Goal: Obtain resource: Obtain resource

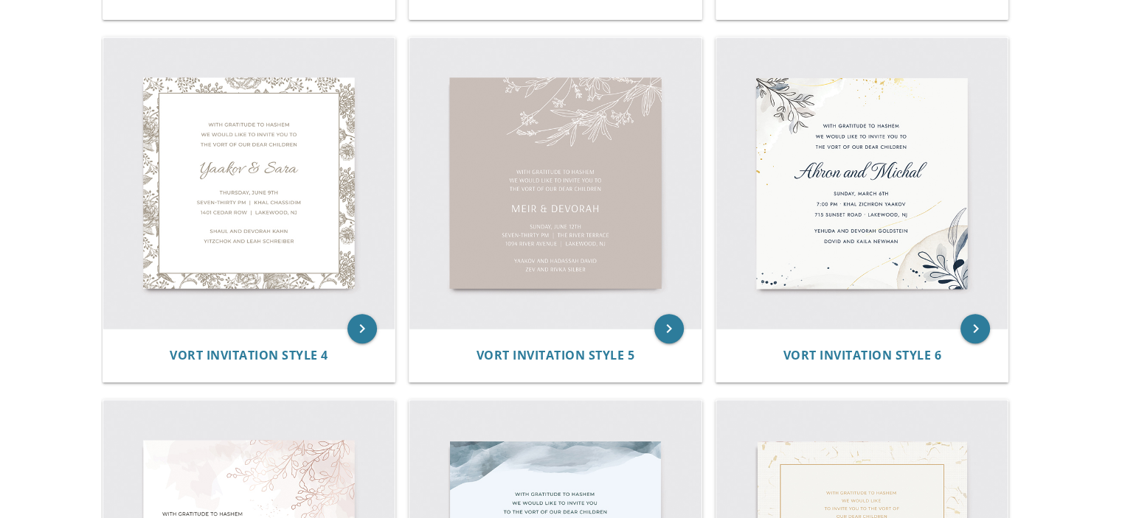
scroll to position [147, 0]
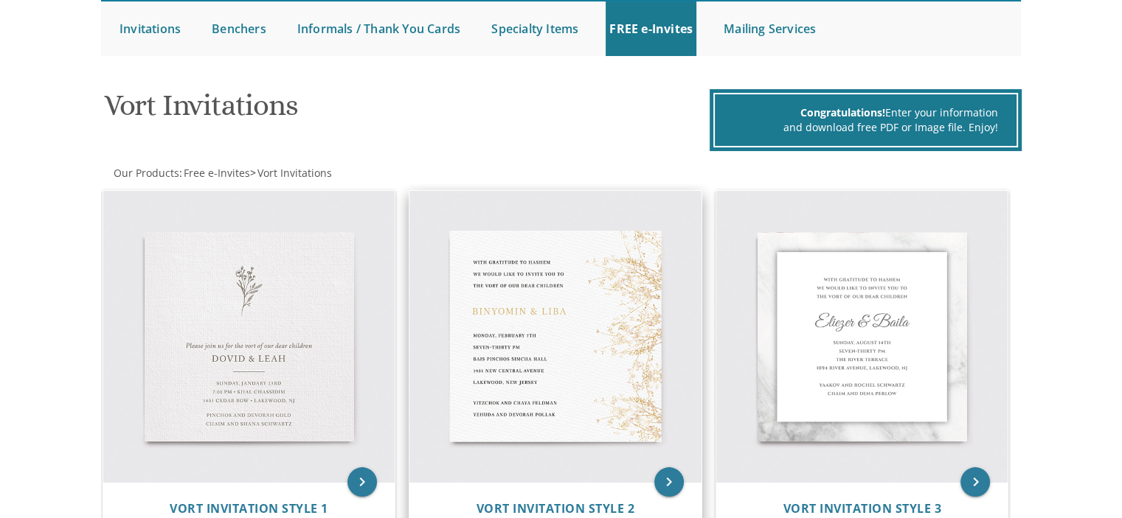
click at [535, 353] on img at bounding box center [555, 337] width 292 height 292
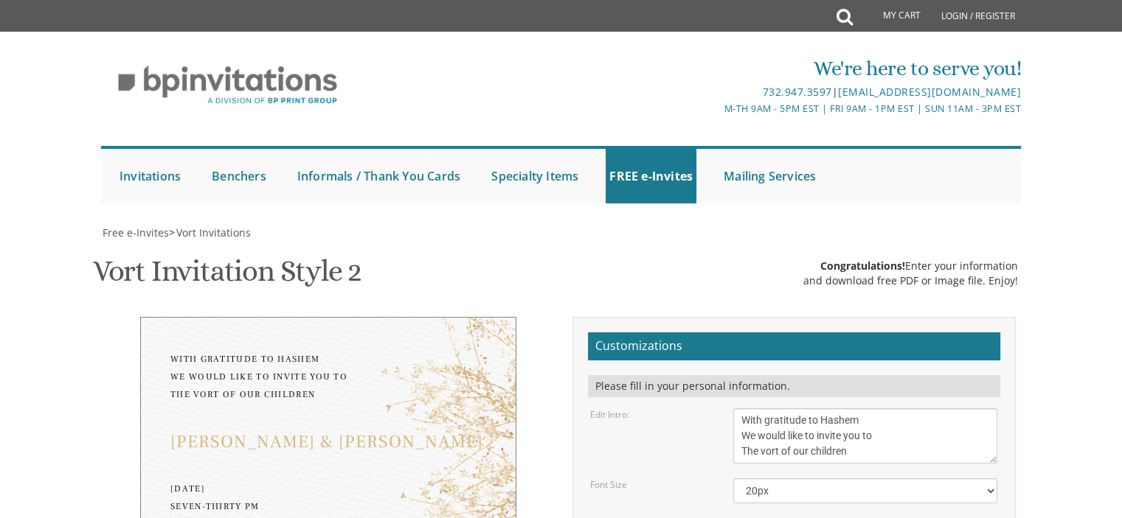
scroll to position [295, 0]
drag, startPoint x: 827, startPoint y: 237, endPoint x: 707, endPoint y: 226, distance: 120.7
type textarea "[PERSON_NAME] & [PERSON_NAME]"
drag, startPoint x: 777, startPoint y: 275, endPoint x: 723, endPoint y: 270, distance: 54.1
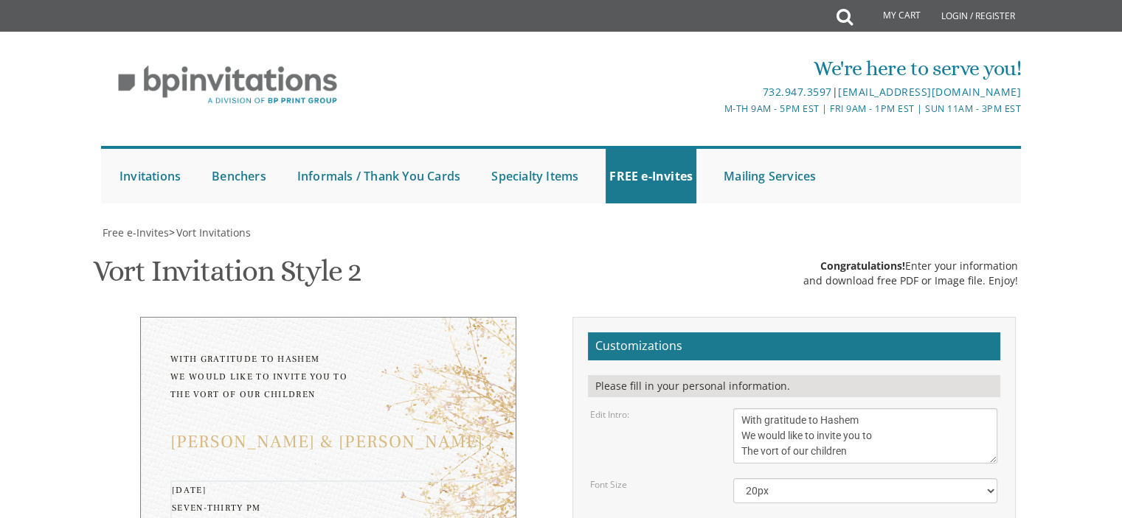
drag, startPoint x: 884, startPoint y: 276, endPoint x: 810, endPoint y: 288, distance: 75.5
drag, startPoint x: 861, startPoint y: 274, endPoint x: 816, endPoint y: 262, distance: 46.5
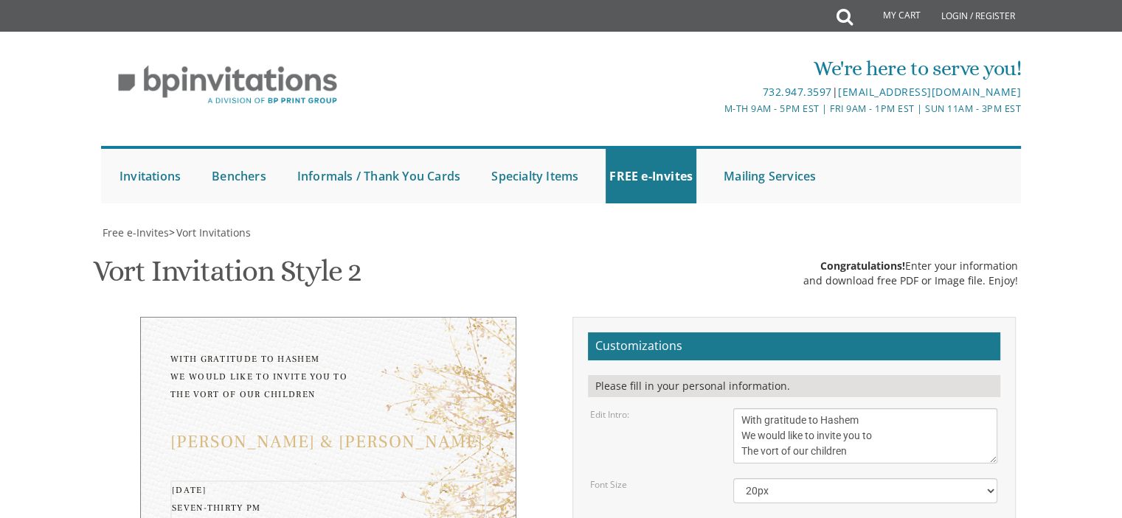
drag, startPoint x: 858, startPoint y: 336, endPoint x: 715, endPoint y: 336, distance: 143.1
drag, startPoint x: 858, startPoint y: 305, endPoint x: 738, endPoint y: 310, distance: 119.6
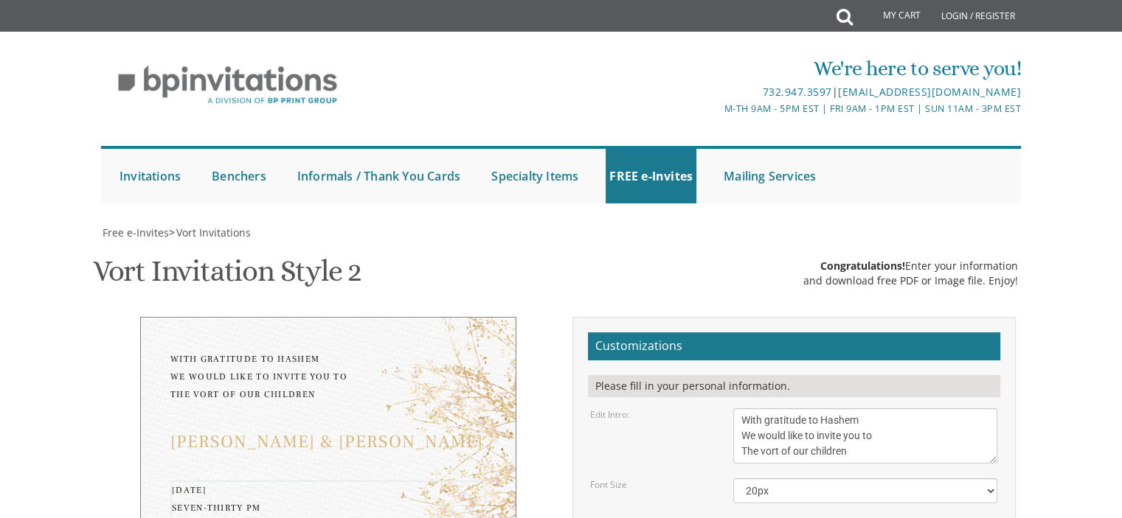
drag, startPoint x: 867, startPoint y: 320, endPoint x: 698, endPoint y: 326, distance: 169.0
type textarea "Wednesday, August 27th Seven-thirty PM Knesses Bais Avigdor (Rabbi Kahn's Shul)…"
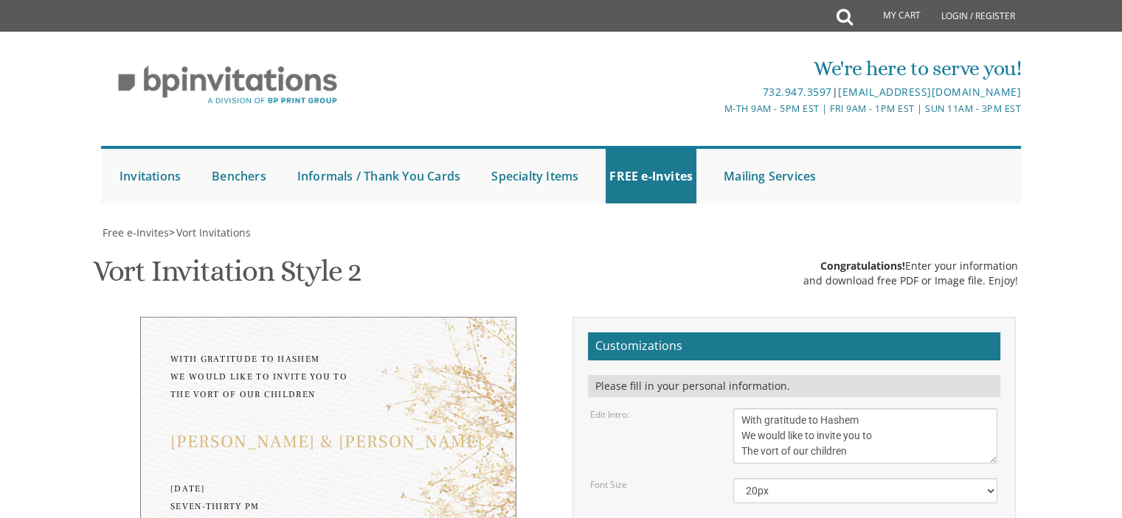
drag, startPoint x: 867, startPoint y: 313, endPoint x: 737, endPoint y: 306, distance: 130.0
type textarea "[DEMOGRAPHIC_DATA] and [PERSON_NAME] and [PERSON_NAME]"
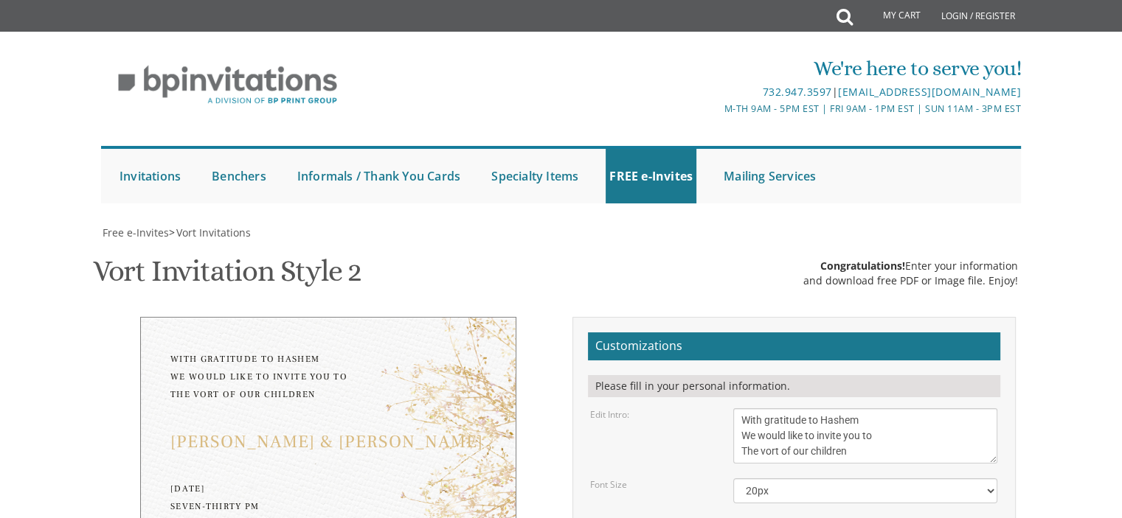
type input "[EMAIL_ADDRESS][DOMAIN_NAME]"
drag, startPoint x: 812, startPoint y: 304, endPoint x: 735, endPoint y: 303, distance: 77.4
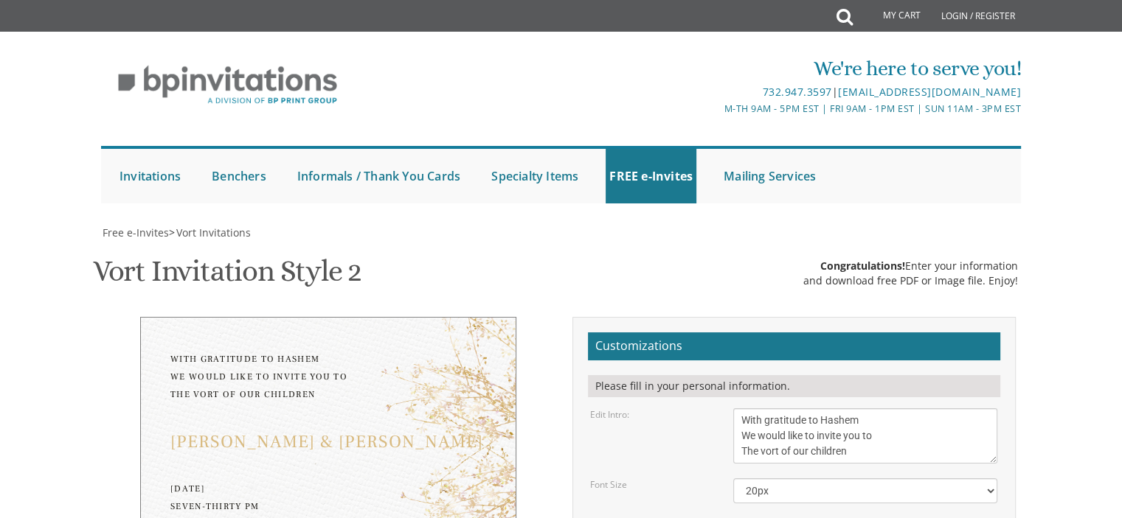
drag, startPoint x: 811, startPoint y: 314, endPoint x: 727, endPoint y: 315, distance: 84.1
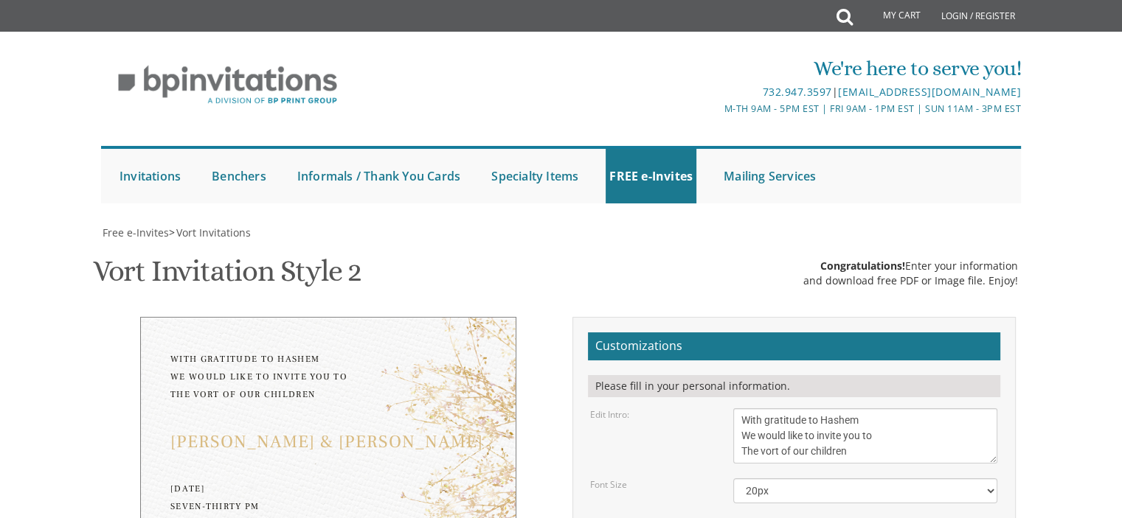
type textarea "[PERSON_NAME] and [PERSON_NAME] [PERSON_NAME] and [PERSON_NAME]"
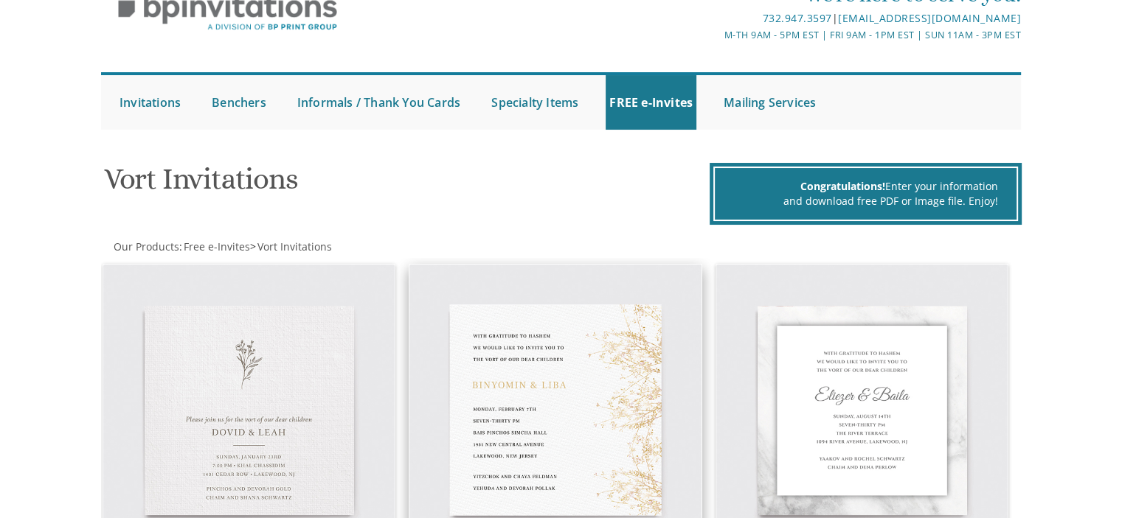
scroll to position [147, 0]
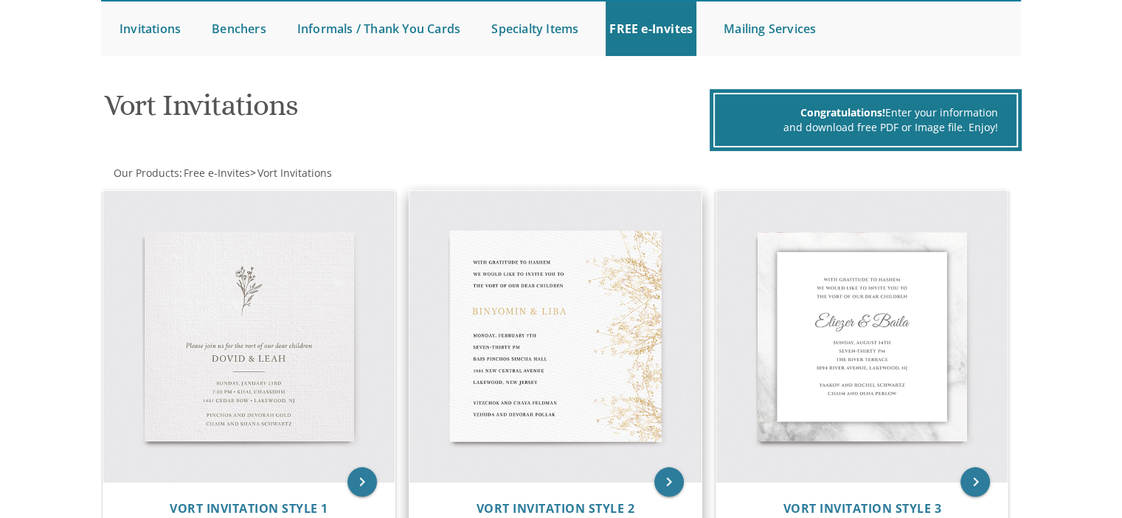
click at [504, 339] on img at bounding box center [555, 337] width 292 height 292
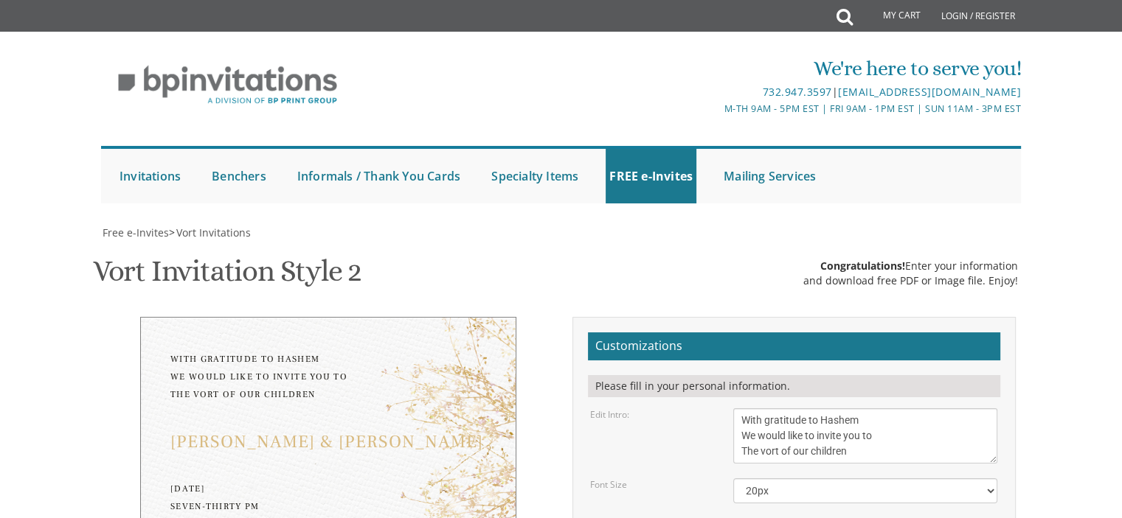
scroll to position [147, 0]
drag, startPoint x: 830, startPoint y: 381, endPoint x: 659, endPoint y: 377, distance: 171.9
type textarea "[PERSON_NAME] & [PERSON_NAME]"
drag, startPoint x: 857, startPoint y: 420, endPoint x: 560, endPoint y: 368, distance: 301.1
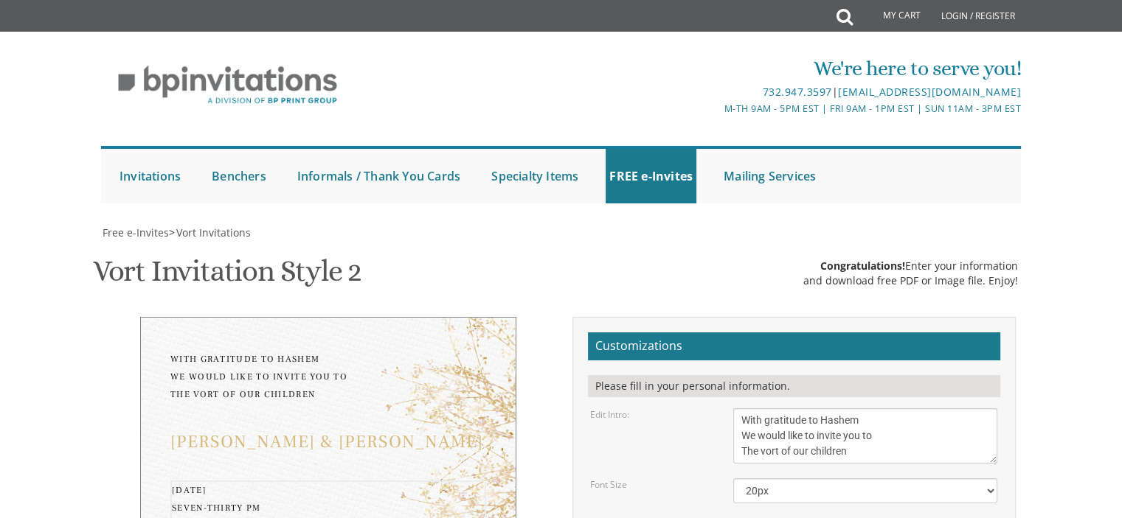
drag, startPoint x: 855, startPoint y: 450, endPoint x: 749, endPoint y: 454, distance: 106.3
drag, startPoint x: 743, startPoint y: 457, endPoint x: 877, endPoint y: 471, distance: 134.2
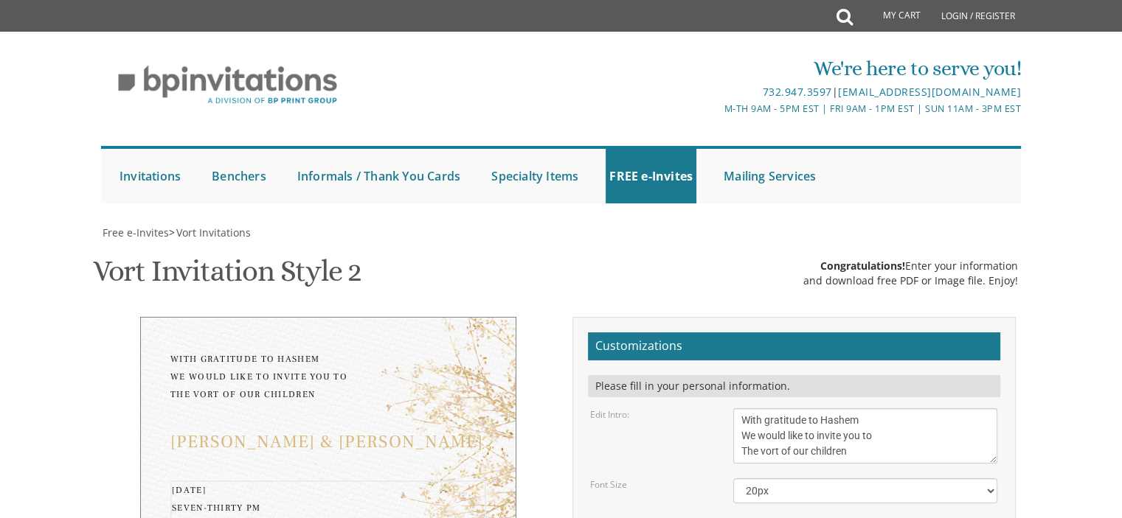
drag, startPoint x: 869, startPoint y: 457, endPoint x: 740, endPoint y: 457, distance: 129.8
drag, startPoint x: 901, startPoint y: 467, endPoint x: 729, endPoint y: 468, distance: 171.8
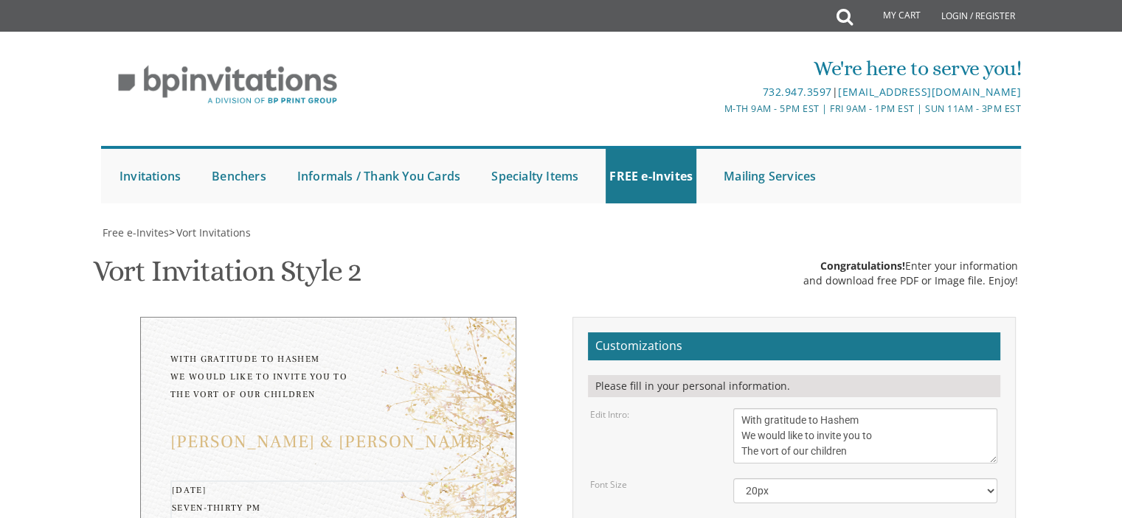
drag, startPoint x: 850, startPoint y: 482, endPoint x: 664, endPoint y: 487, distance: 185.2
type textarea "[DATE] Seven-thirty PM Knesses [PERSON_NAME] [STREET_ADDRESS][GEOGRAPHIC_DATA] …"
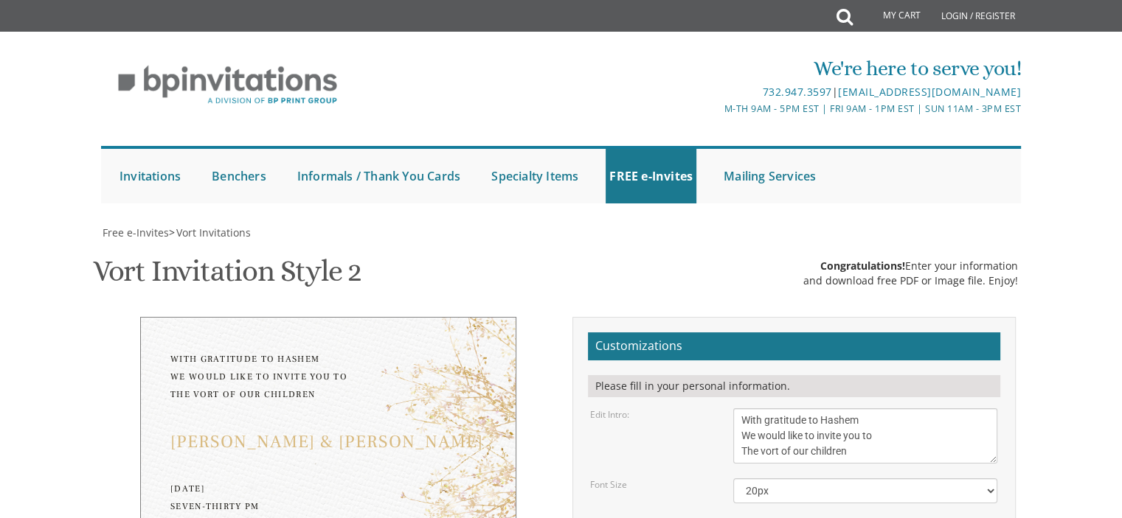
drag, startPoint x: 873, startPoint y: 391, endPoint x: 733, endPoint y: 374, distance: 141.1
type textarea "[PERSON_NAME] and [PERSON_NAME] [PERSON_NAME] and [PERSON_NAME]"
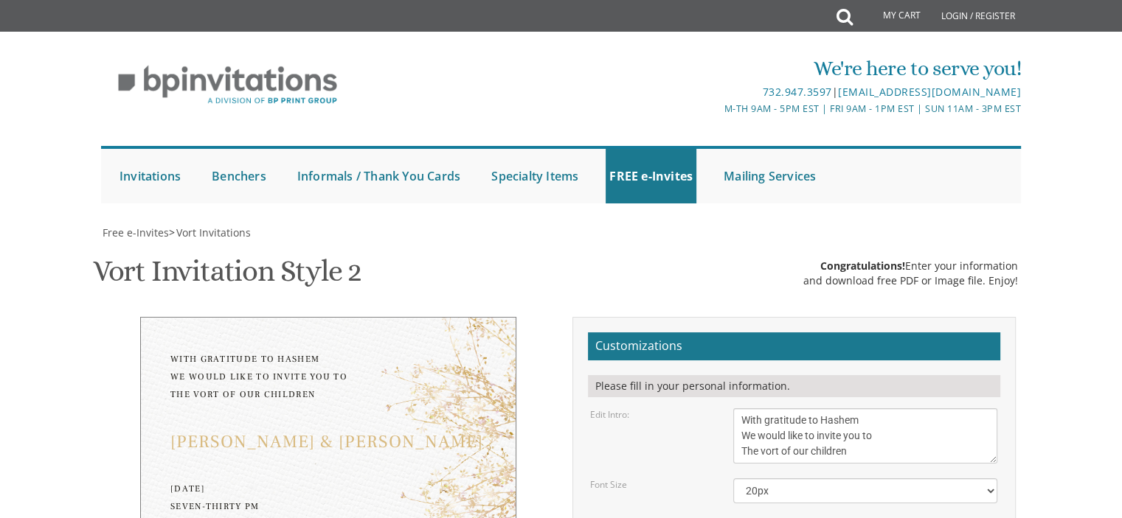
type input "[EMAIL_ADDRESS][DOMAIN_NAME]"
type textarea "[DATE] Seven-thirty PM Knesses [PERSON_NAME] ([PERSON_NAME] Shul) [STREET_ADDRE…"
drag, startPoint x: 828, startPoint y: 302, endPoint x: 773, endPoint y: 306, distance: 55.5
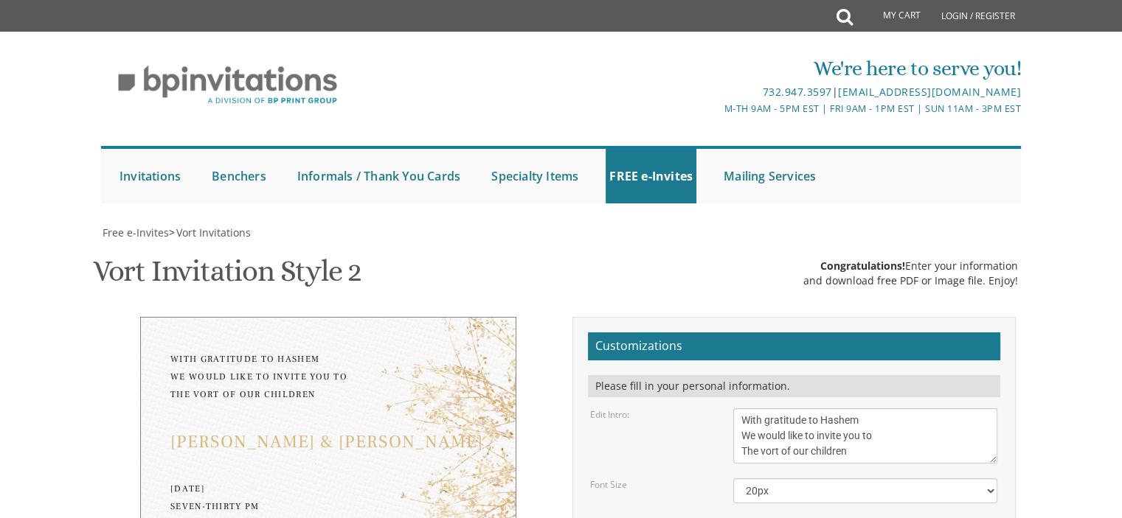
drag, startPoint x: 850, startPoint y: 314, endPoint x: 805, endPoint y: 313, distance: 44.3
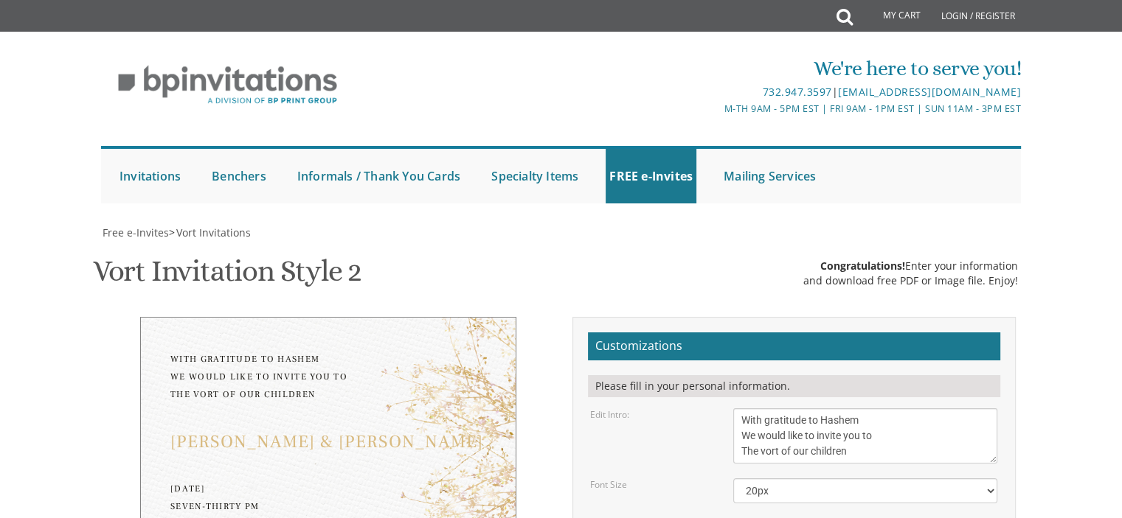
type textarea "[DEMOGRAPHIC_DATA] and [PERSON_NAME] and [PERSON_NAME]"
